Goal: Find specific page/section

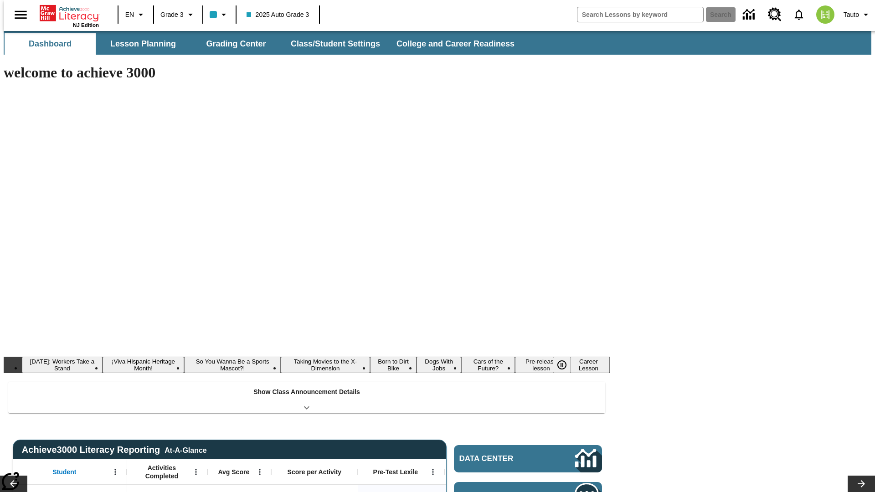
type input "-1"
click at [139, 44] on button "Lesson Planning" at bounding box center [143, 44] width 91 height 22
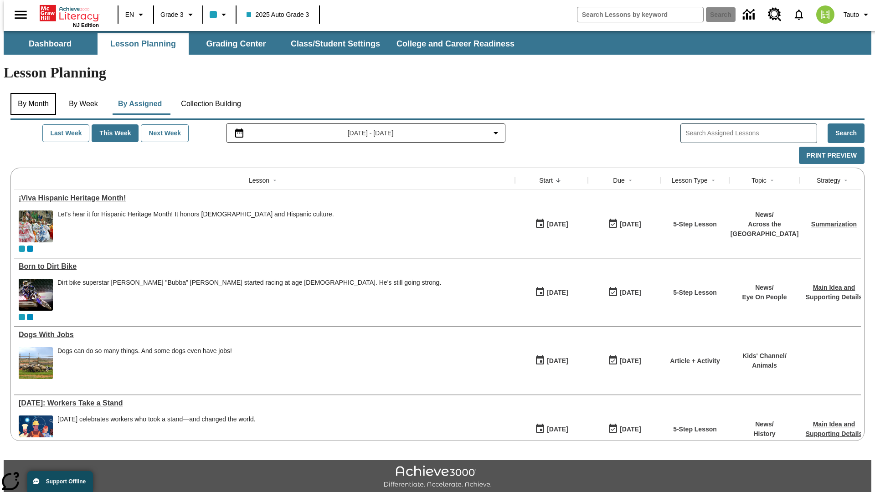
click at [31, 93] on button "By Month" at bounding box center [33, 104] width 46 height 22
